Goal: Transaction & Acquisition: Purchase product/service

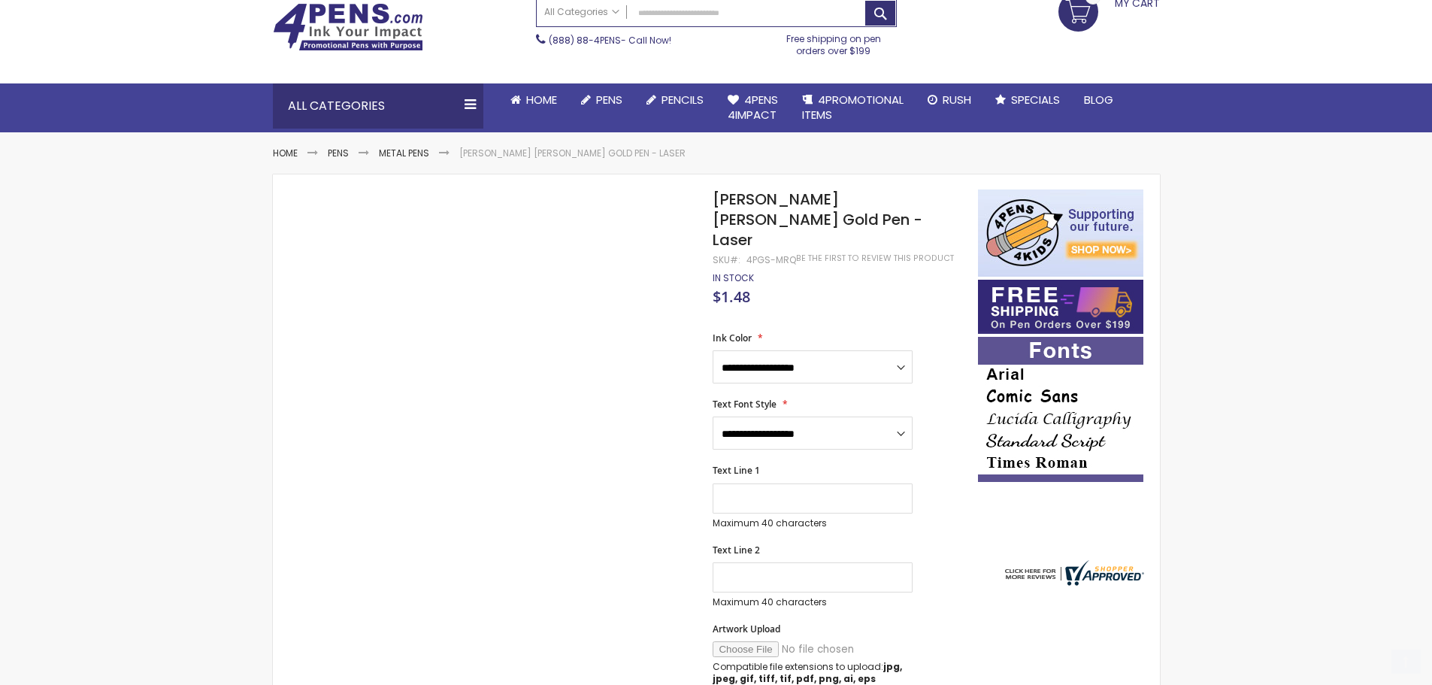
scroll to position [150, 0]
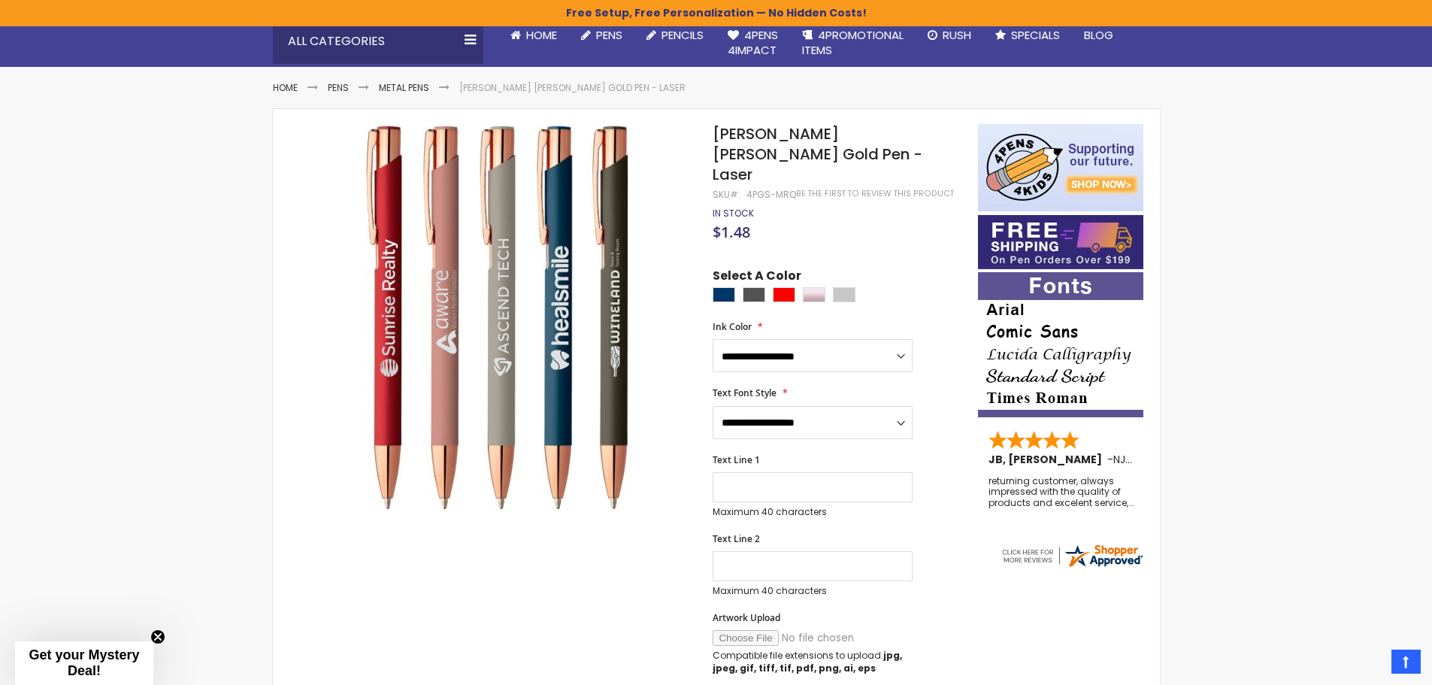
click at [722, 132] on span "[PERSON_NAME] [PERSON_NAME] Gold Pen - Laser" at bounding box center [818, 154] width 210 height 62
drag, startPoint x: 722, startPoint y: 132, endPoint x: 739, endPoint y: 152, distance: 26.2
click at [739, 152] on span "[PERSON_NAME] [PERSON_NAME] Gold Pen - Laser" at bounding box center [818, 154] width 210 height 62
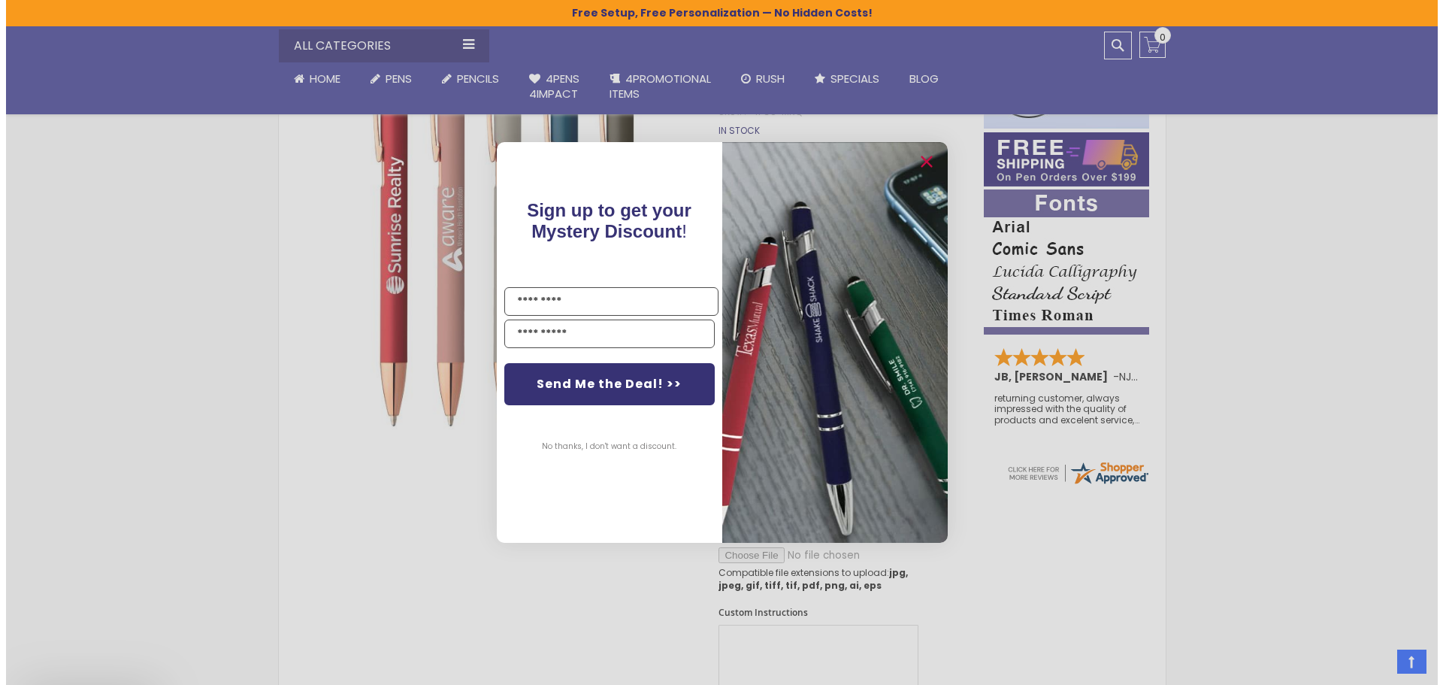
scroll to position [451, 0]
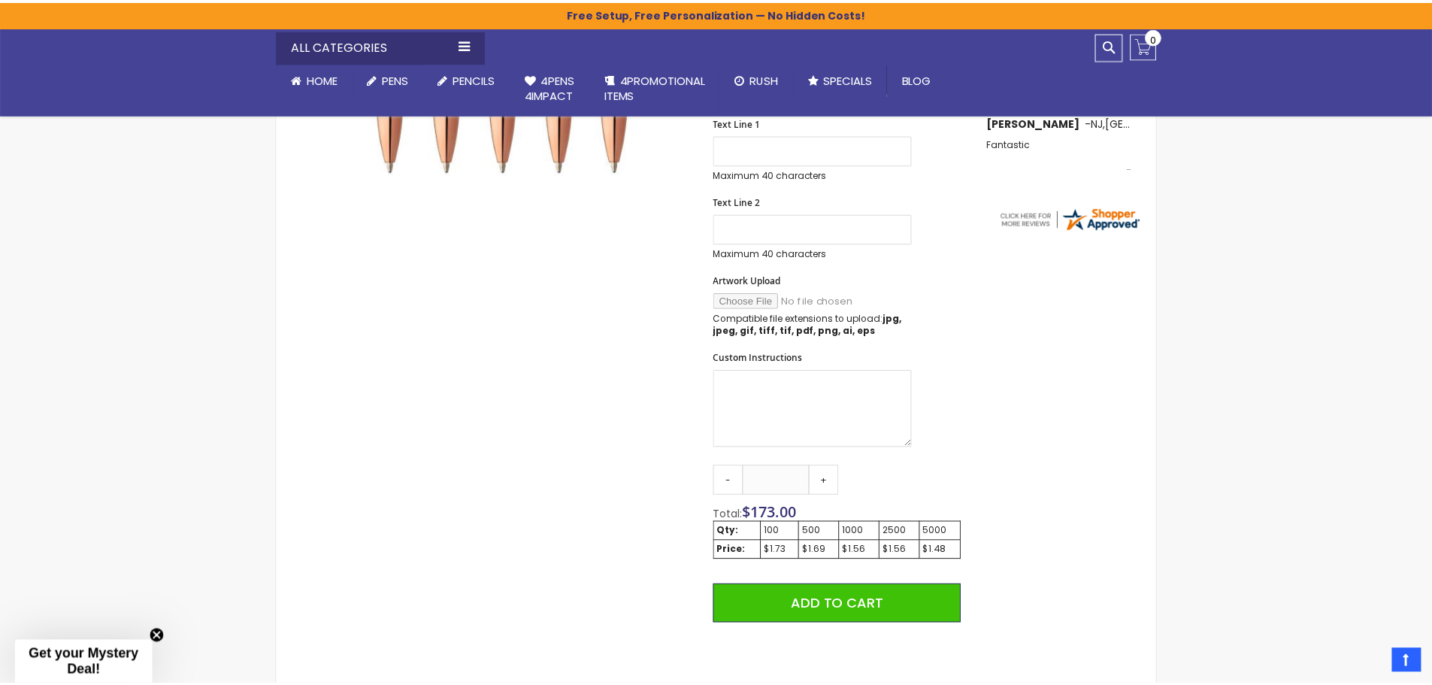
scroll to position [553, 0]
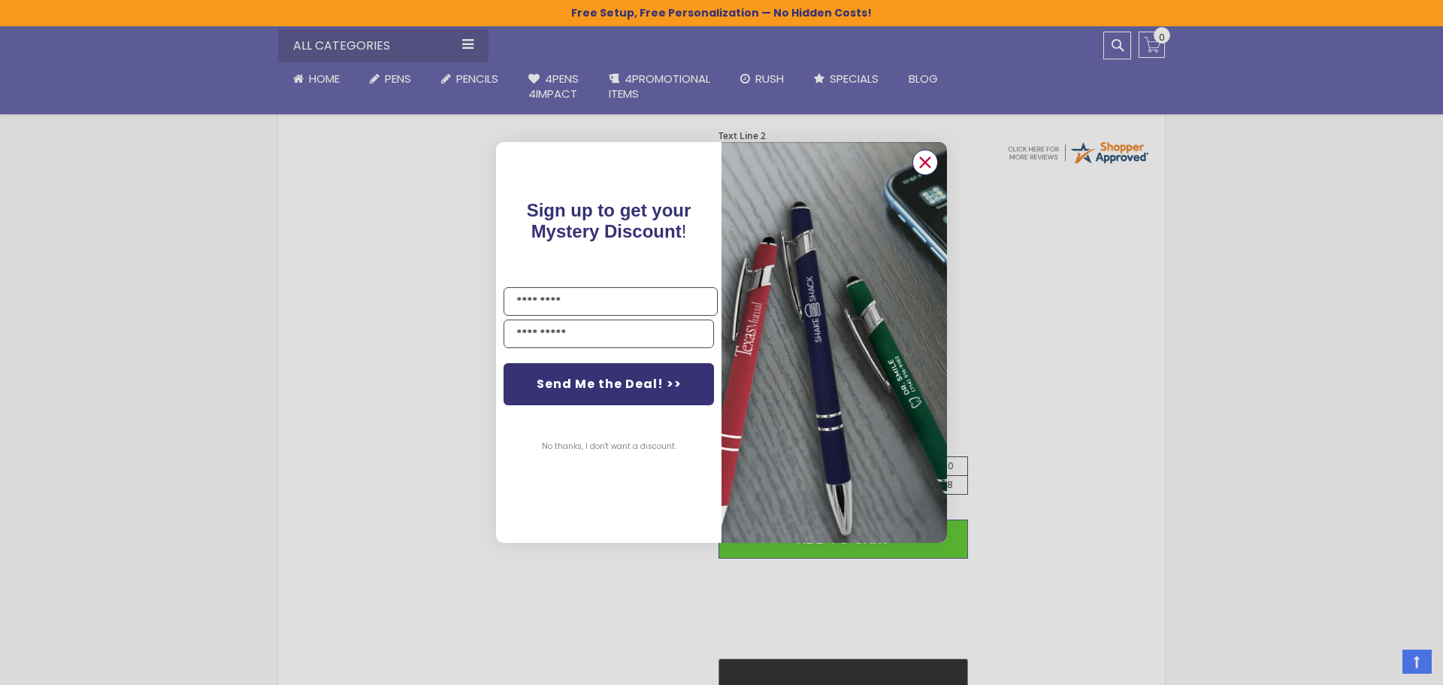
click at [931, 157] on icon "Close dialog" at bounding box center [926, 162] width 10 height 10
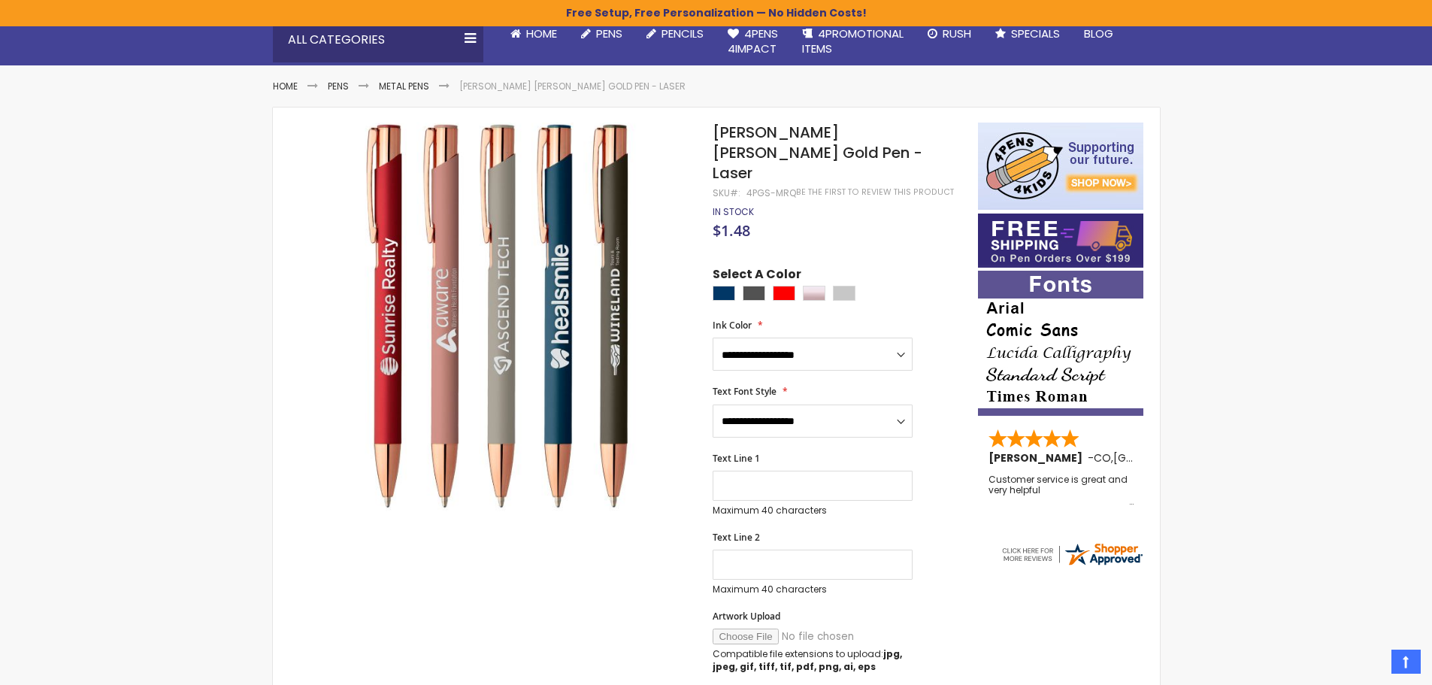
scroll to position [0, 0]
